Goal: Information Seeking & Learning: Learn about a topic

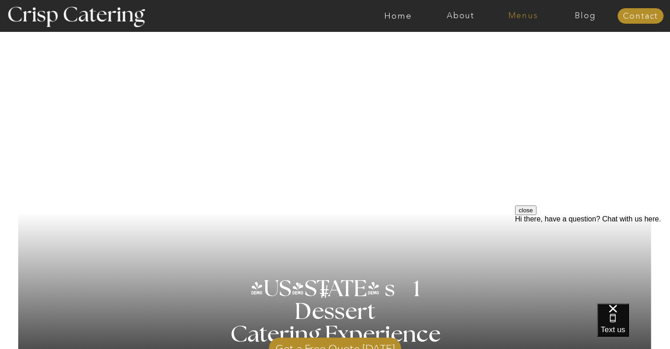
click at [532, 16] on nav "Menus" at bounding box center [522, 15] width 62 height 9
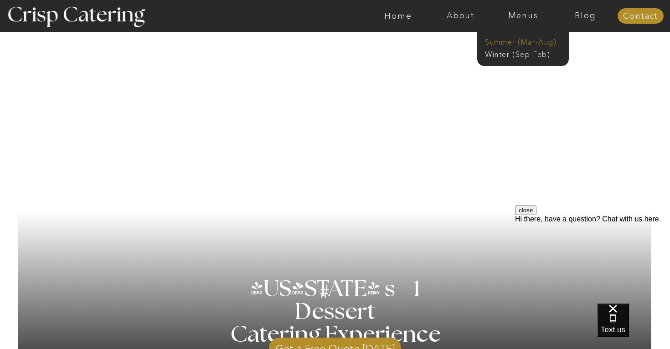
click at [514, 41] on nav "Summer (Mar-Aug)" at bounding box center [526, 41] width 82 height 9
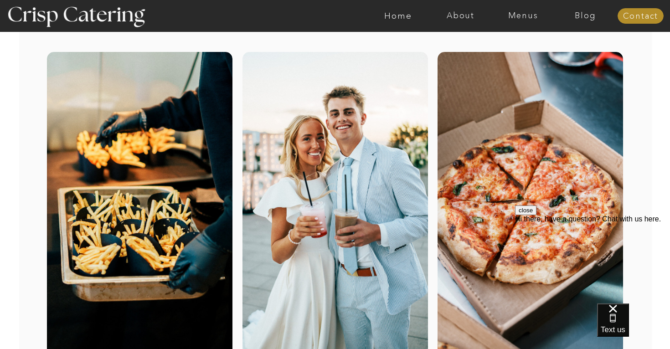
click at [536, 215] on button "close" at bounding box center [525, 210] width 21 height 10
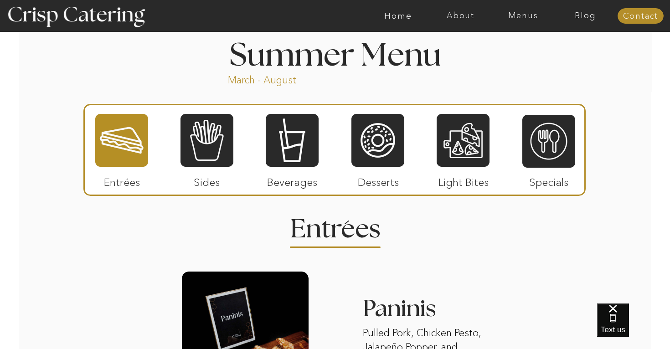
scroll to position [757, 0]
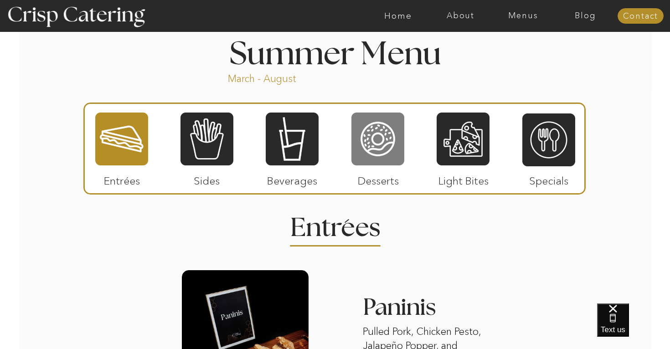
click at [369, 141] on div at bounding box center [377, 139] width 53 height 55
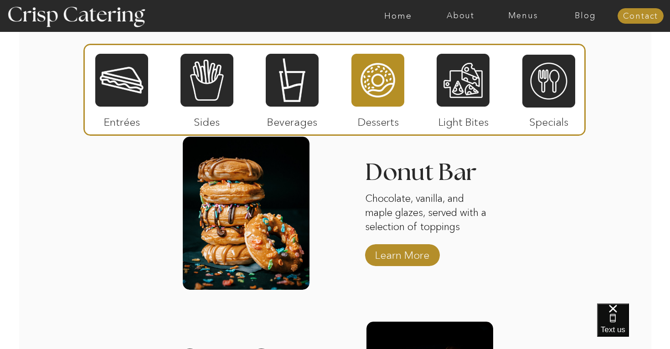
scroll to position [895, 0]
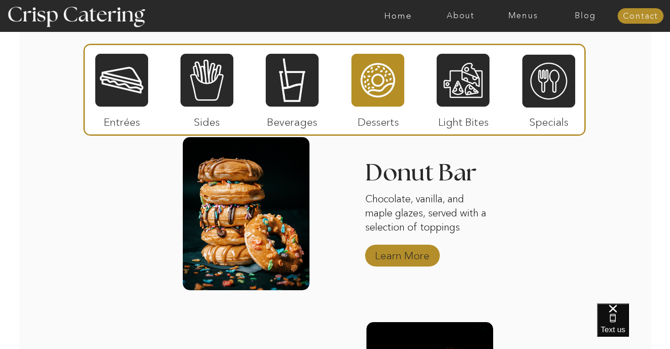
click at [415, 257] on p "Learn More" at bounding box center [402, 253] width 61 height 26
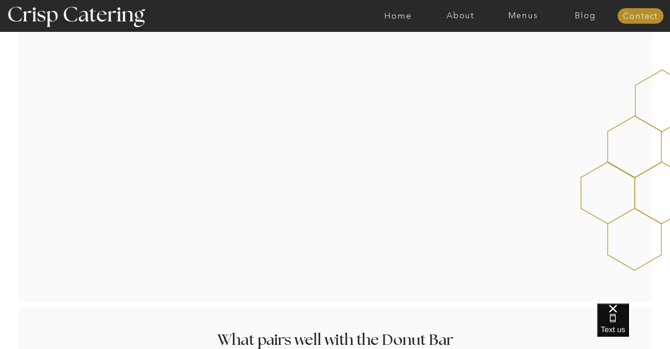
scroll to position [608, 0]
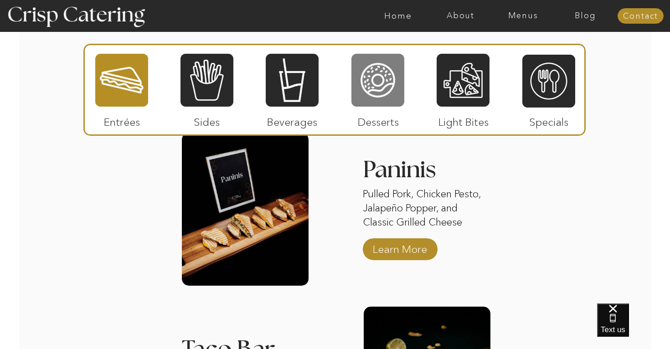
click at [363, 90] on div at bounding box center [377, 80] width 53 height 55
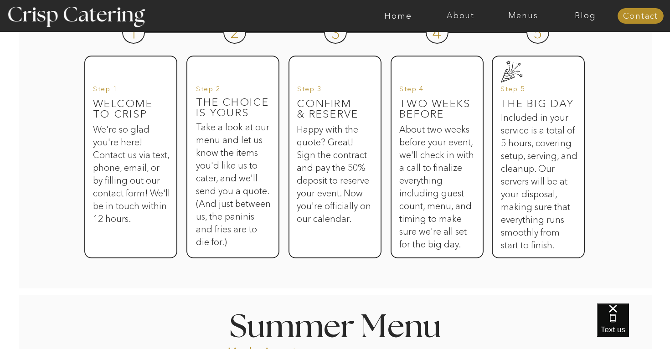
scroll to position [471, 0]
